Goal: Task Accomplishment & Management: Use online tool/utility

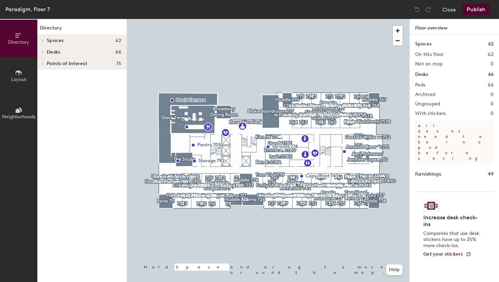
click at [58, 55] on span "Desks" at bounding box center [53, 52] width 13 height 5
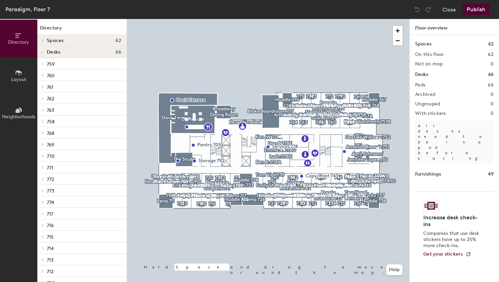
click at [44, 65] on span at bounding box center [42, 63] width 6 height 3
click at [44, 65] on div at bounding box center [41, 63] width 9 height 11
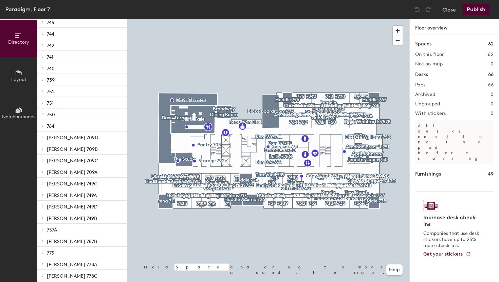
scroll to position [554, 0]
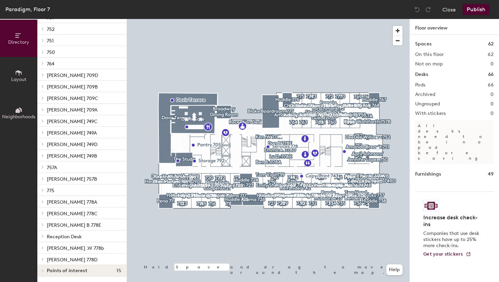
click at [43, 75] on icon at bounding box center [42, 75] width 1 height 3
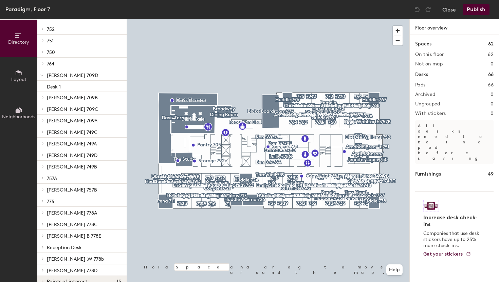
click at [45, 101] on div at bounding box center [41, 97] width 9 height 11
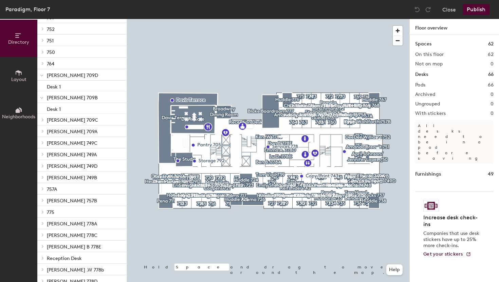
click at [44, 120] on icon at bounding box center [42, 119] width 3 height 3
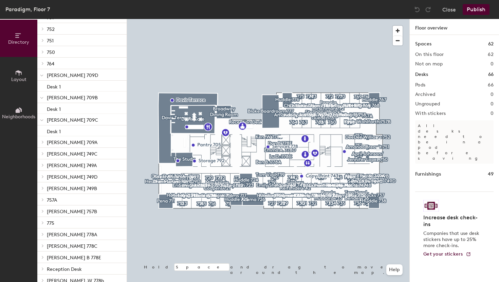
click at [45, 144] on span at bounding box center [42, 142] width 6 height 3
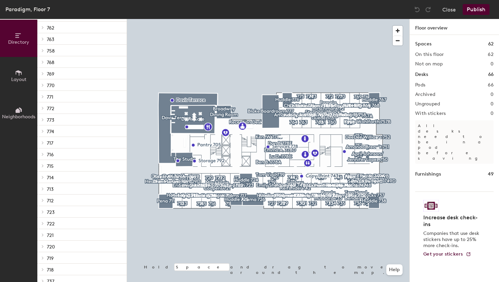
scroll to position [0, 0]
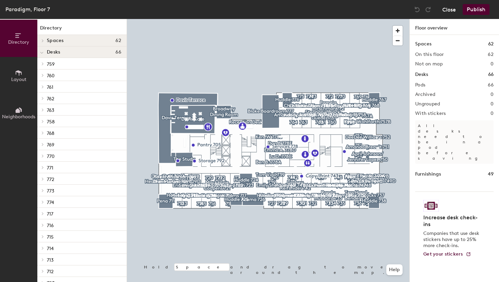
click at [448, 10] on button "Close" at bounding box center [449, 9] width 14 height 11
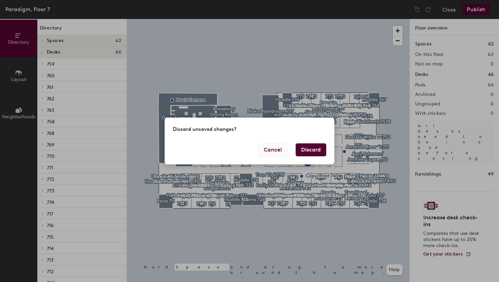
click at [279, 149] on button "Cancel" at bounding box center [273, 150] width 30 height 13
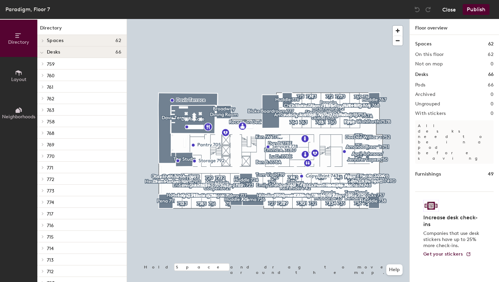
click at [450, 8] on button "Close" at bounding box center [449, 9] width 14 height 11
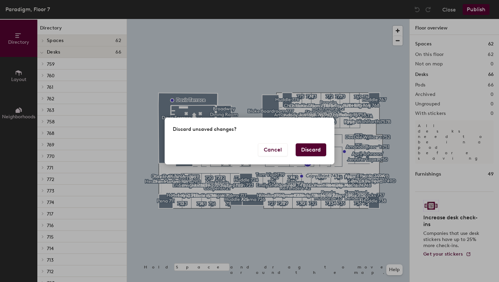
click at [310, 148] on button "Discard" at bounding box center [311, 150] width 31 height 13
